Goal: Task Accomplishment & Management: Manage account settings

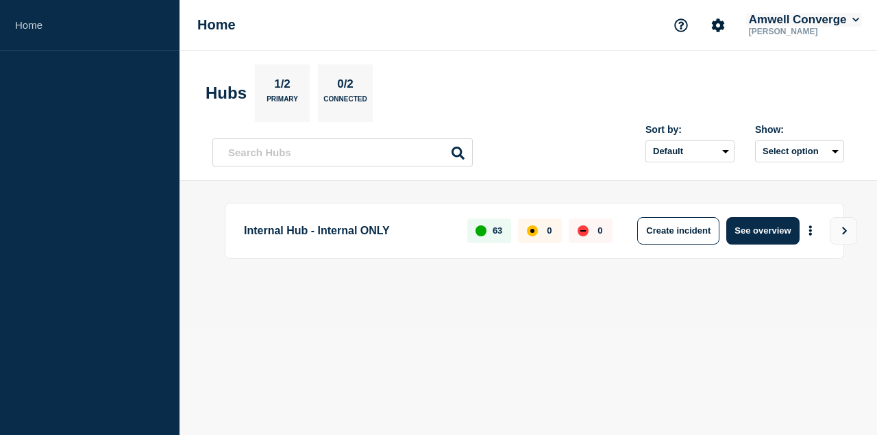
click at [761, 24] on button "Amwell Converge" at bounding box center [804, 20] width 116 height 14
click at [651, 330] on body "Home Home Amwell Converge [PERSON_NAME] Account Amwell Converge User User setti…" at bounding box center [438, 217] width 877 height 435
click at [677, 225] on button "Create incident" at bounding box center [678, 230] width 82 height 27
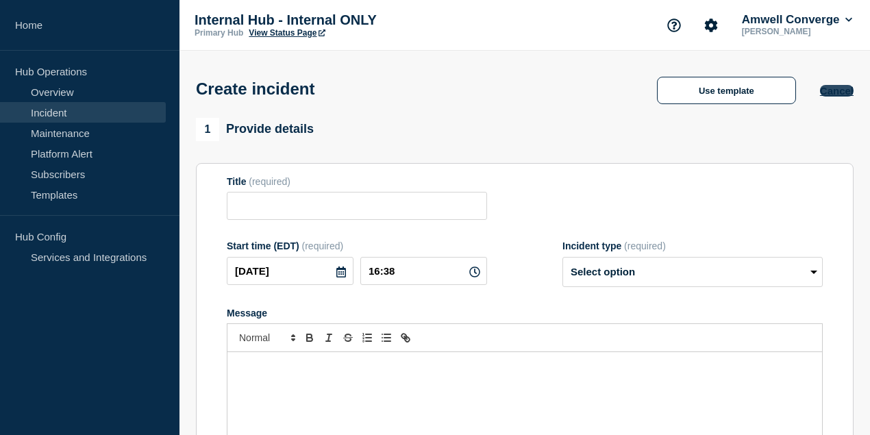
click at [840, 92] on button "Cancel" at bounding box center [837, 91] width 34 height 12
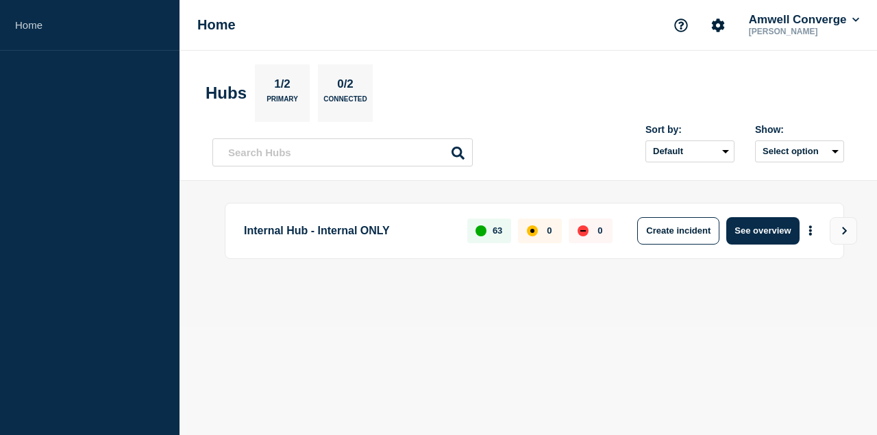
click at [477, 228] on div "up" at bounding box center [480, 230] width 11 height 11
click at [845, 236] on button "View" at bounding box center [842, 230] width 27 height 27
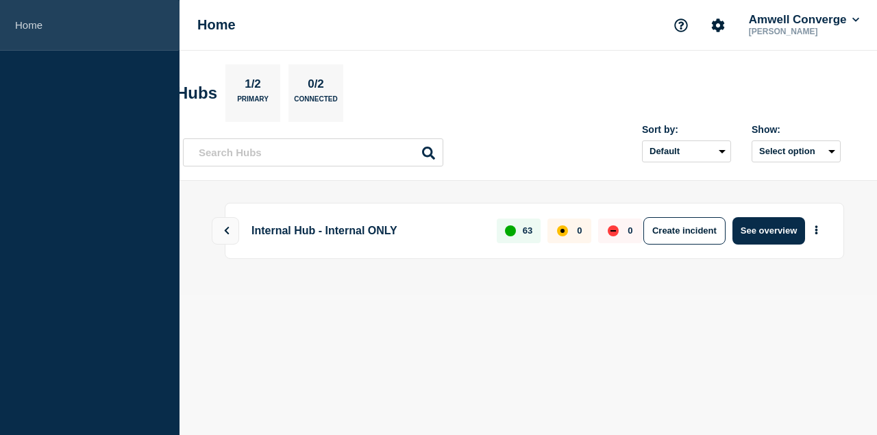
click at [38, 26] on link "Home" at bounding box center [89, 25] width 179 height 51
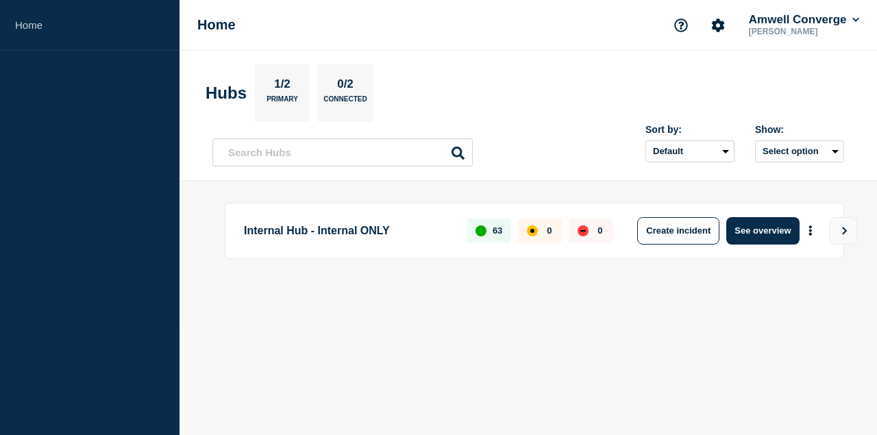
click at [240, 97] on h2 "Hubs" at bounding box center [225, 93] width 41 height 19
click at [342, 87] on p "0/2" at bounding box center [345, 86] width 27 height 18
click at [816, 227] on button "More actions" at bounding box center [810, 230] width 18 height 25
click at [810, 284] on link "View Status Page" at bounding box center [804, 290] width 101 height 12
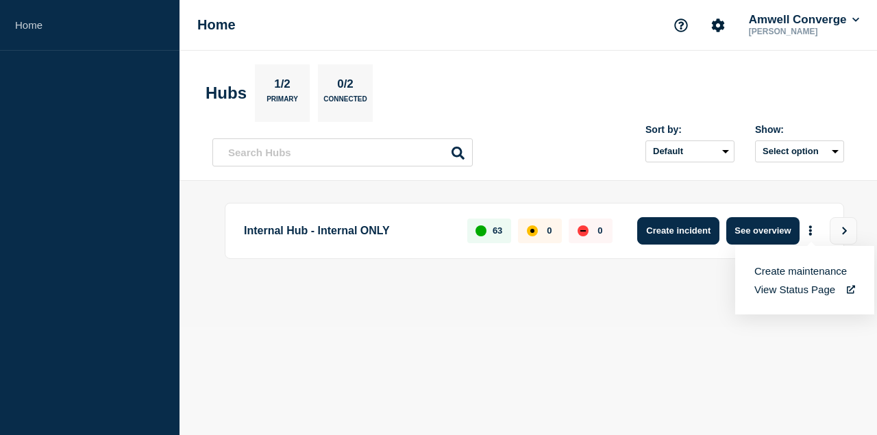
click at [701, 228] on button "Create incident" at bounding box center [678, 230] width 82 height 27
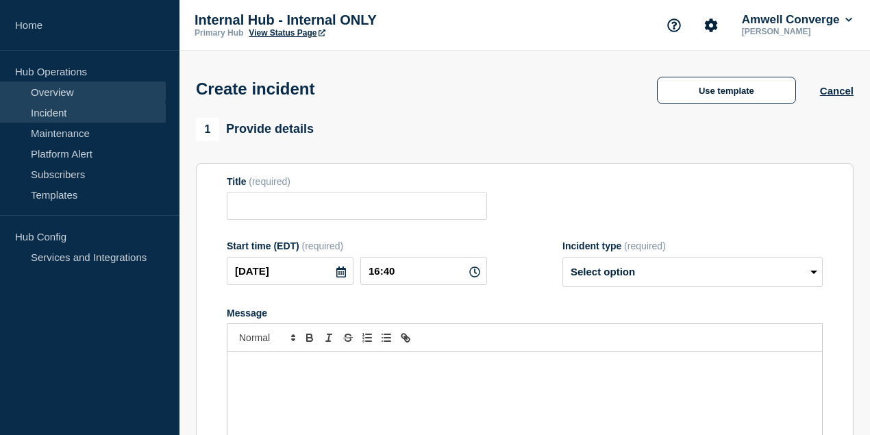
click at [62, 94] on link "Overview" at bounding box center [83, 92] width 166 height 21
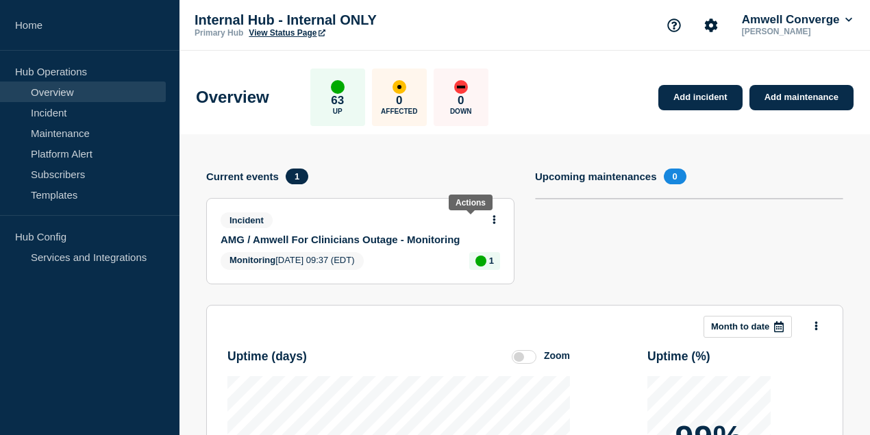
click at [492, 220] on icon at bounding box center [493, 219] width 3 height 9
click at [723, 234] on section "Upcoming maintenances 0" at bounding box center [689, 237] width 308 height 136
click at [794, 21] on button "Amwell Converge" at bounding box center [797, 20] width 116 height 14
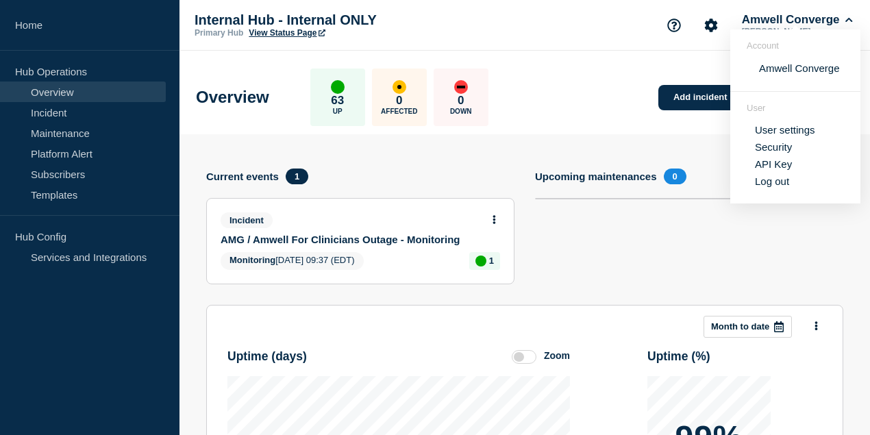
click at [488, 220] on button at bounding box center [494, 220] width 12 height 12
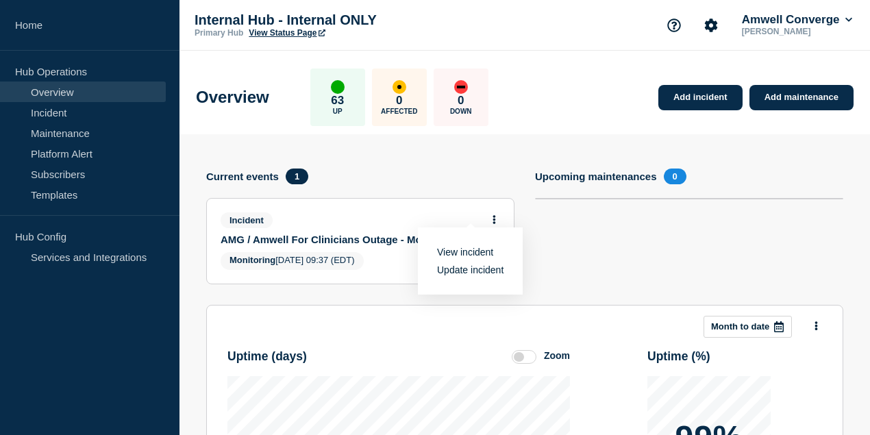
click at [465, 268] on link "Update incident" at bounding box center [470, 269] width 66 height 11
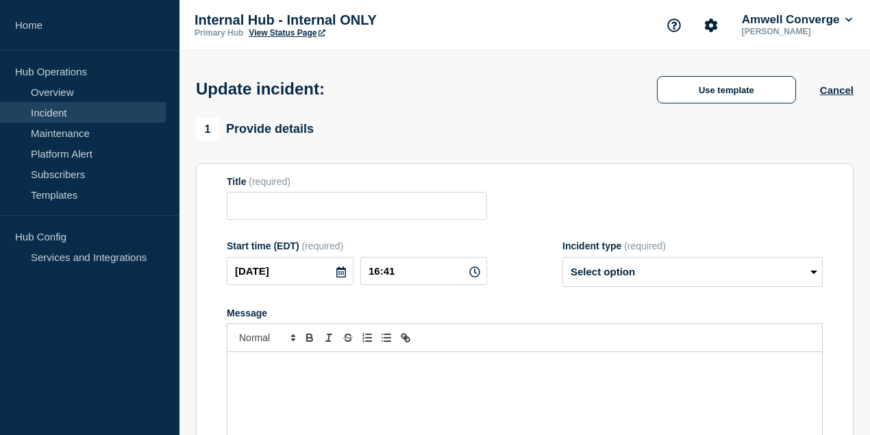
type input "AMG / Amwell For Clinicians Outage - Monitoring"
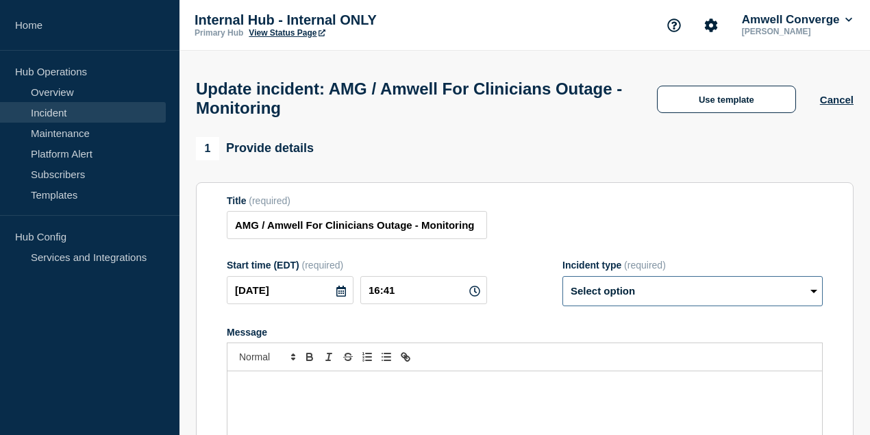
click at [632, 295] on select "Select option Investigating Identified Monitoring Resolved" at bounding box center [692, 291] width 260 height 30
click at [716, 160] on div "1 Provide details" at bounding box center [525, 148] width 658 height 23
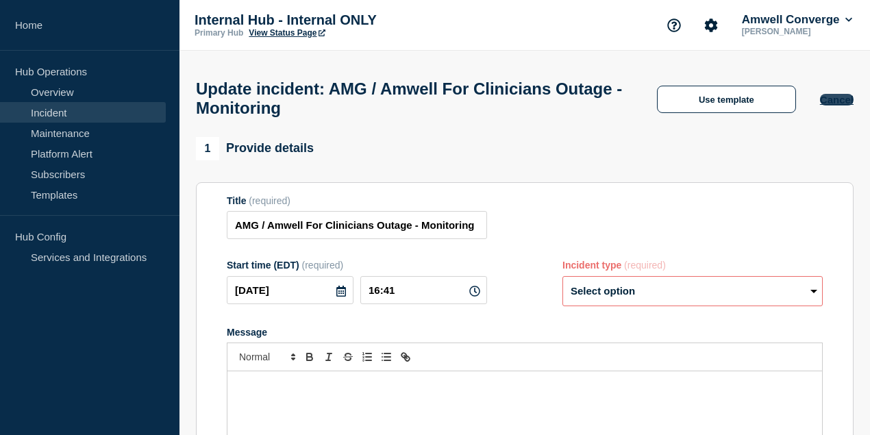
click at [840, 102] on button "Cancel" at bounding box center [837, 100] width 34 height 12
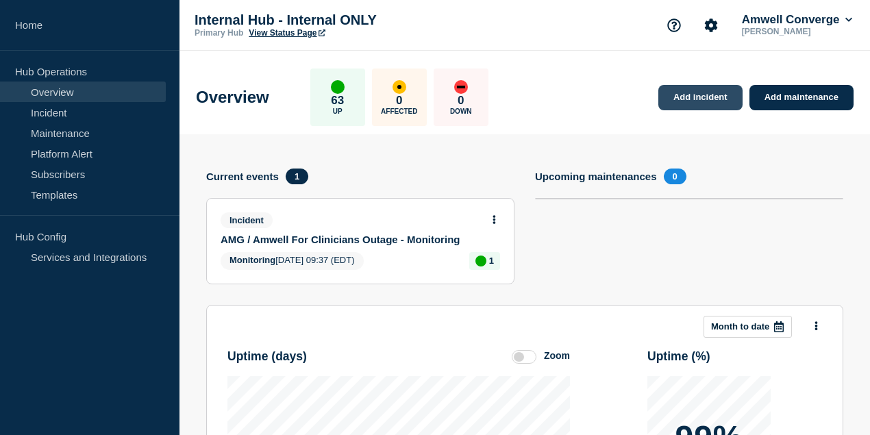
click at [712, 96] on link "Add incident" at bounding box center [700, 97] width 84 height 25
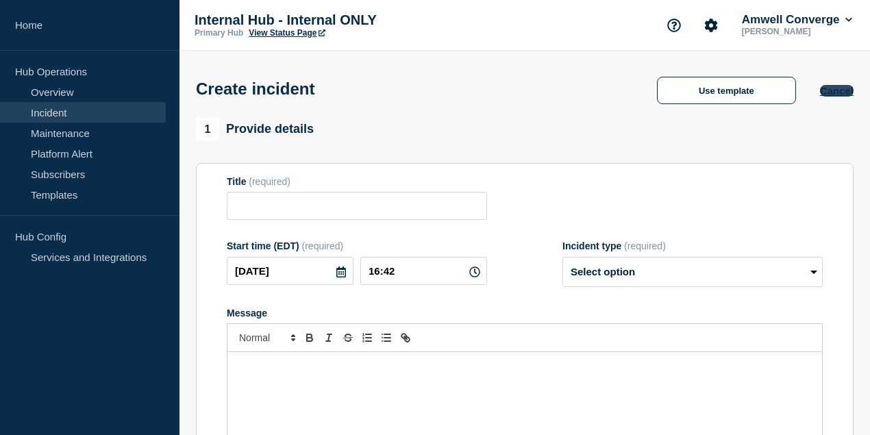
click at [837, 93] on button "Cancel" at bounding box center [837, 91] width 34 height 12
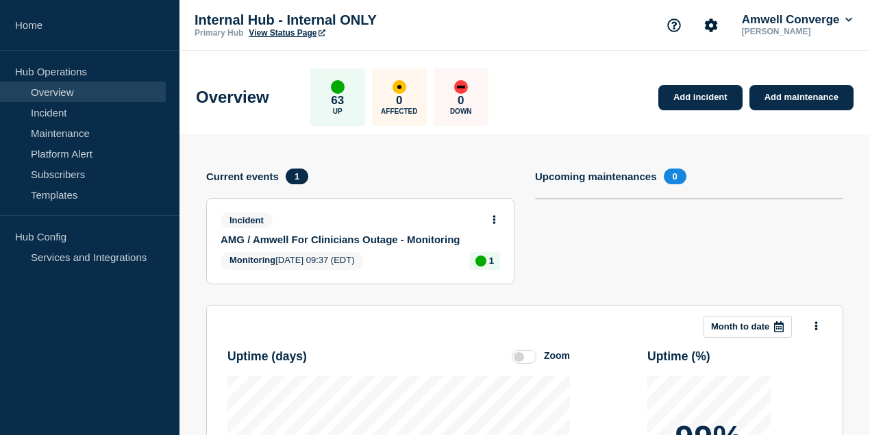
click at [488, 218] on button at bounding box center [494, 220] width 12 height 12
click at [459, 267] on link "Update incident" at bounding box center [470, 269] width 66 height 11
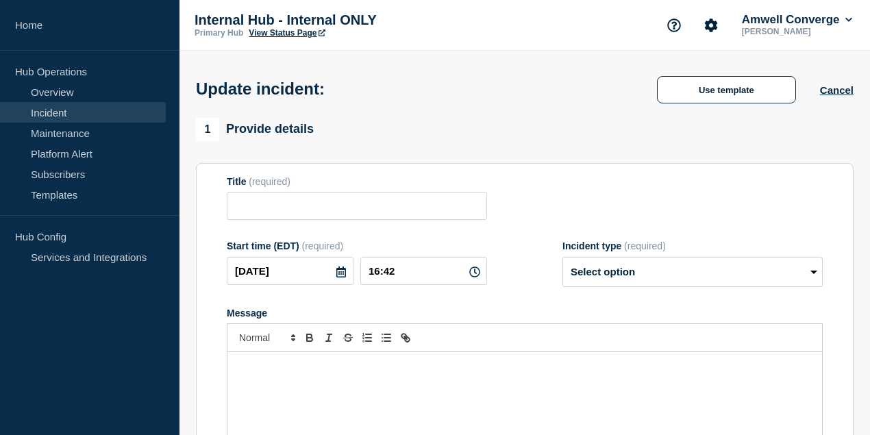
type input "AMG / Amwell For Clinicians Outage - Monitoring"
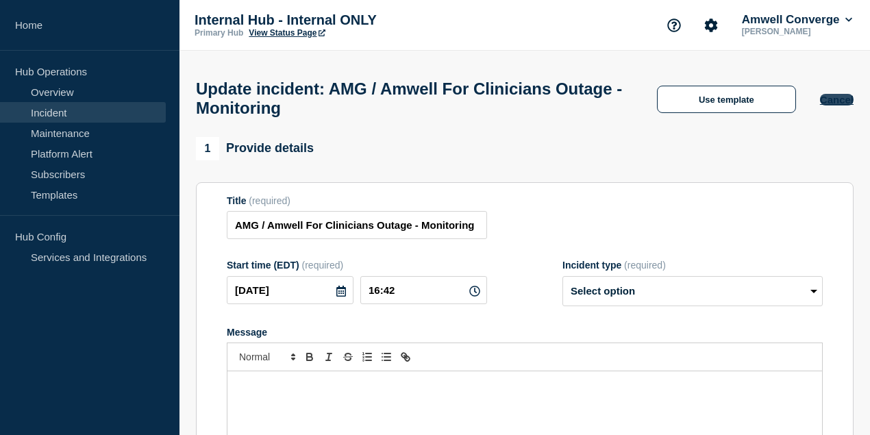
click at [837, 97] on button "Cancel" at bounding box center [837, 100] width 34 height 12
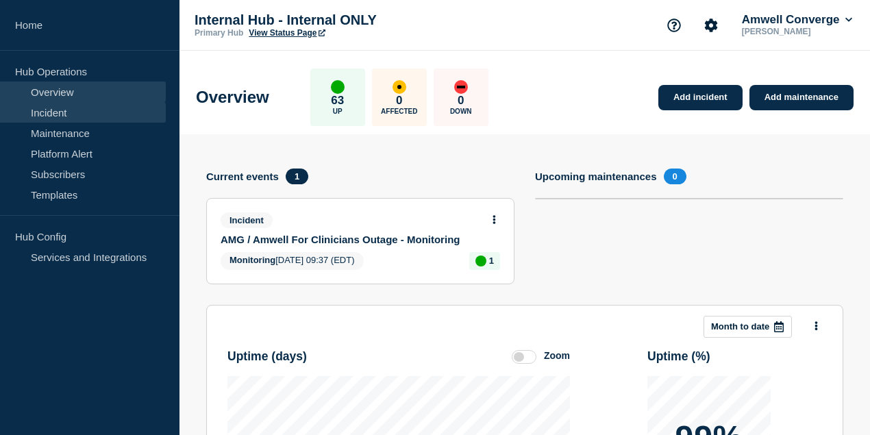
click at [57, 109] on link "Incident" at bounding box center [83, 112] width 166 height 21
